Goal: Find specific page/section: Find specific page/section

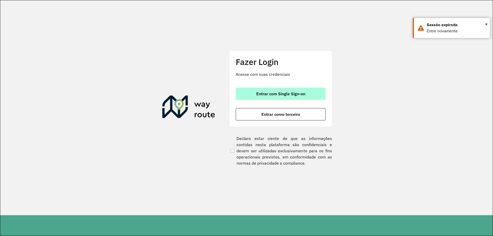
click at [262, 91] on button "Entrar com Single Sign-on" at bounding box center [281, 94] width 90 height 12
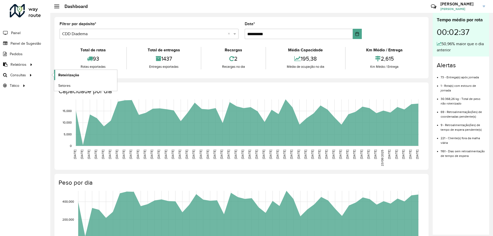
click at [76, 75] on span "Roteirização" at bounding box center [68, 74] width 21 height 5
click at [72, 83] on link "Setores" at bounding box center [85, 85] width 63 height 10
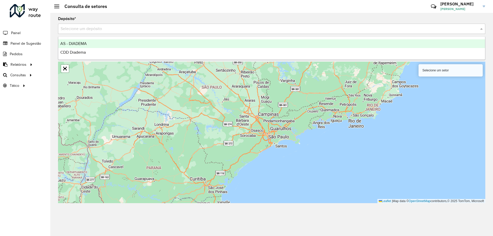
click at [137, 30] on input "text" at bounding box center [267, 29] width 412 height 6
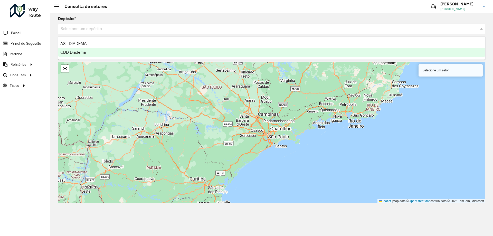
click at [107, 55] on div "CDD Diadema" at bounding box center [271, 52] width 427 height 9
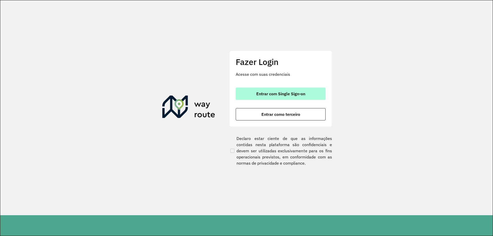
click at [275, 92] on span "Entrar com Single Sign-on" at bounding box center [280, 94] width 49 height 4
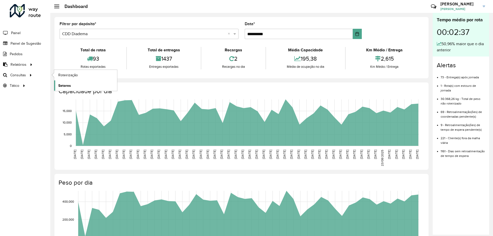
click at [79, 81] on link "Setores" at bounding box center [85, 85] width 63 height 10
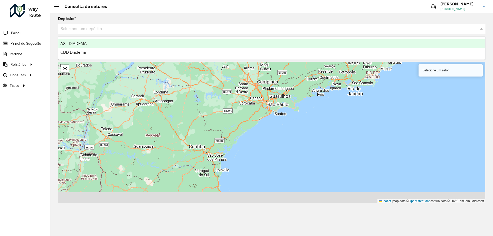
click at [169, 28] on input "text" at bounding box center [267, 29] width 412 height 6
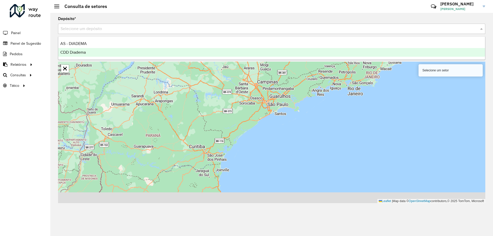
click at [72, 48] on div "CDD Diadema" at bounding box center [271, 52] width 427 height 9
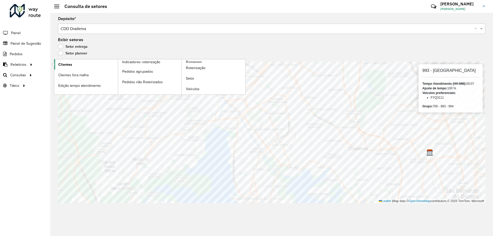
click at [74, 64] on link "Clientes" at bounding box center [86, 64] width 64 height 10
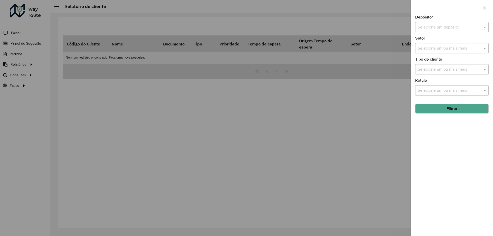
click at [440, 25] on input "text" at bounding box center [447, 27] width 58 height 6
click at [428, 54] on div "CDD Diadema" at bounding box center [451, 50] width 73 height 9
click at [429, 51] on input "text" at bounding box center [449, 48] width 66 height 6
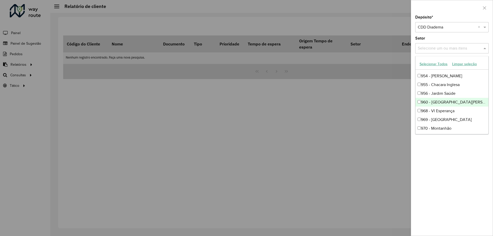
scroll to position [593, 0]
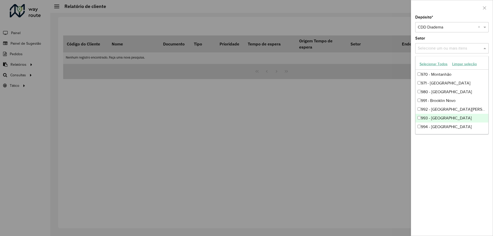
click at [445, 118] on div "993 - [GEOGRAPHIC_DATA]" at bounding box center [451, 118] width 73 height 9
click at [452, 149] on div "Depósito * Selecione um depósito × CDD Diadema × Setor Selecione um ou mais ite…" at bounding box center [452, 125] width 82 height 220
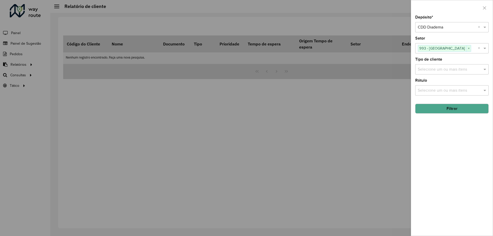
click at [449, 105] on button "Filtrar" at bounding box center [451, 109] width 73 height 10
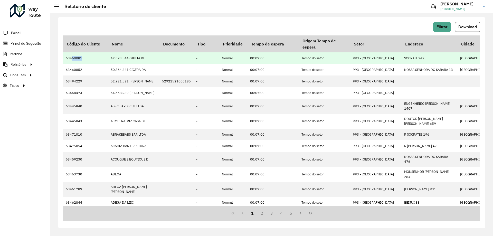
drag, startPoint x: 71, startPoint y: 57, endPoint x: 81, endPoint y: 59, distance: 10.4
click at [81, 59] on td "63460081" at bounding box center [85, 58] width 45 height 12
copy td "60081"
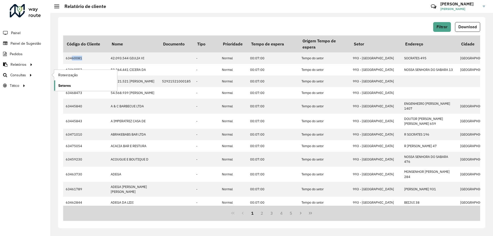
click at [74, 87] on link "Setores" at bounding box center [85, 85] width 63 height 10
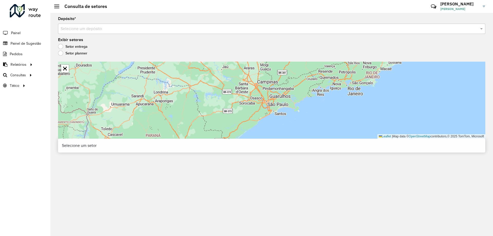
click at [147, 25] on div "Selecione um depósito" at bounding box center [271, 29] width 427 height 10
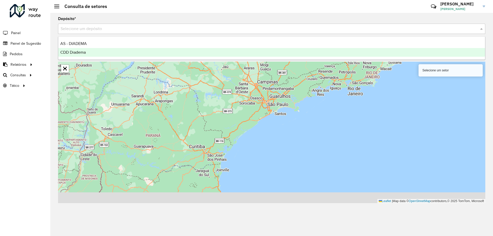
click at [88, 53] on div "CDD Diadema" at bounding box center [271, 52] width 427 height 9
